Goal: Task Accomplishment & Management: Use online tool/utility

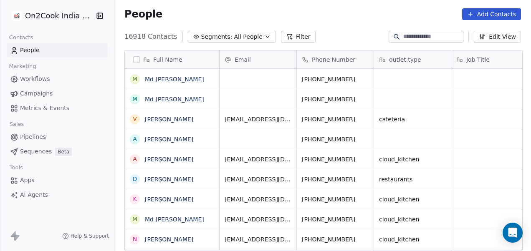
click at [288, 38] on button "Filter" at bounding box center [298, 37] width 35 height 12
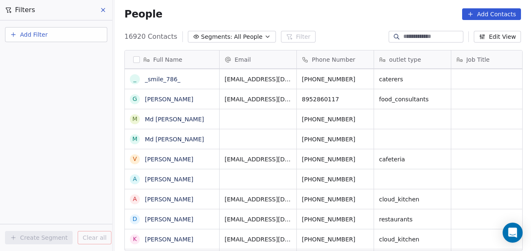
click at [54, 32] on button "Add Filter" at bounding box center [56, 34] width 102 height 15
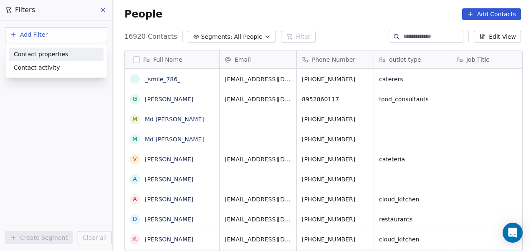
click at [48, 52] on span "Contact properties" at bounding box center [41, 54] width 54 height 9
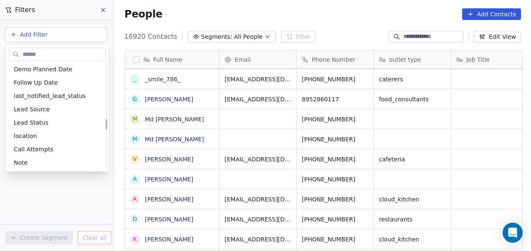
scroll to position [561, 0]
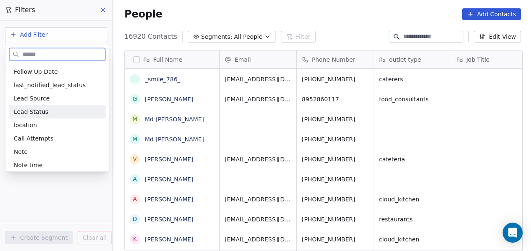
click at [41, 113] on span "Lead Status" at bounding box center [31, 112] width 35 height 8
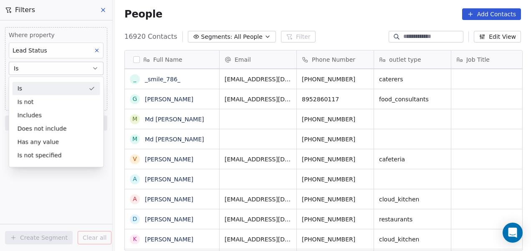
click at [95, 48] on icon at bounding box center [97, 51] width 6 height 6
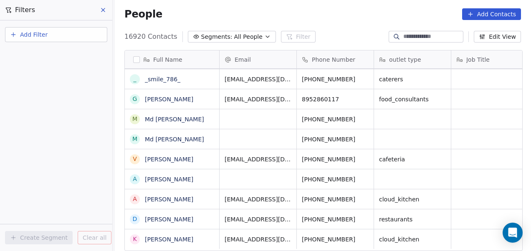
scroll to position [0, 0]
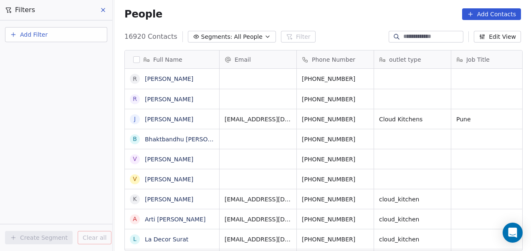
click at [66, 34] on button "Add Filter" at bounding box center [56, 34] width 102 height 15
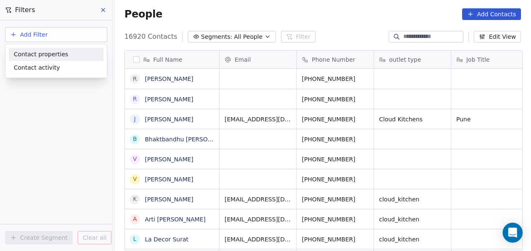
click at [80, 50] on div "Contact properties" at bounding box center [56, 54] width 85 height 9
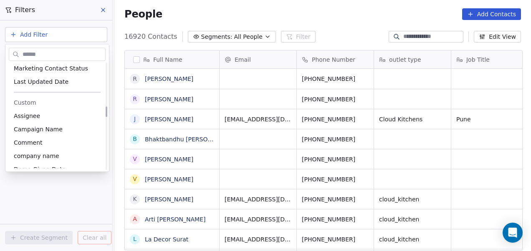
scroll to position [438, 0]
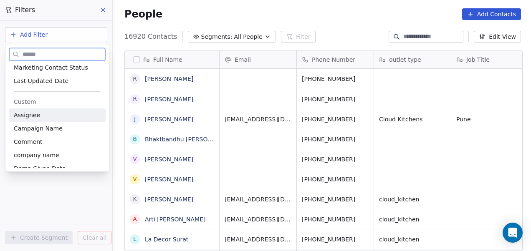
click at [42, 115] on div "Assignee" at bounding box center [57, 115] width 87 height 8
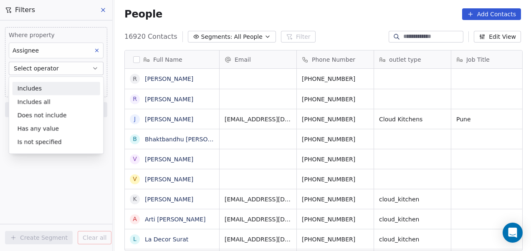
click at [48, 85] on div "Includes" at bounding box center [57, 88] width 88 height 13
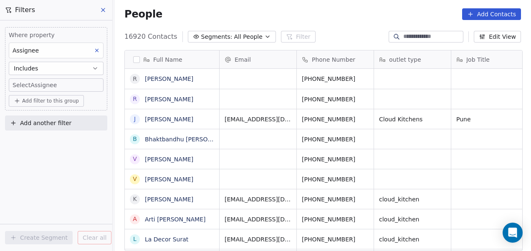
click at [52, 85] on body "On2Cook India Pvt. Ltd. Contacts People Marketing Workflows Campaigns Metrics &…" at bounding box center [265, 125] width 531 height 251
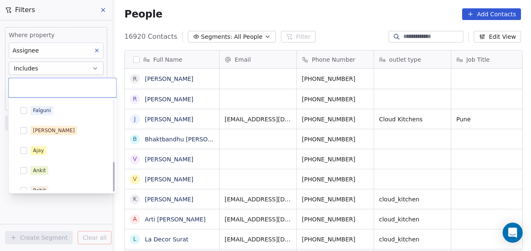
scroll to position [188, 0]
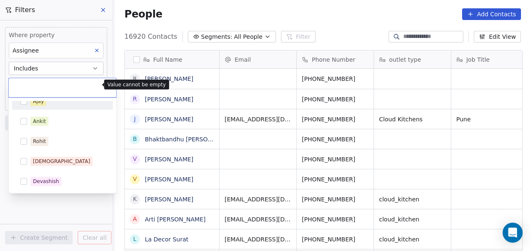
click at [96, 68] on html "On2Cook India Pvt. Ltd. Contacts People Marketing Workflows Campaigns Metrics &…" at bounding box center [265, 125] width 531 height 251
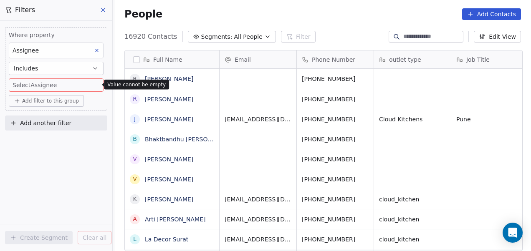
click at [96, 68] on icon "button" at bounding box center [95, 68] width 7 height 7
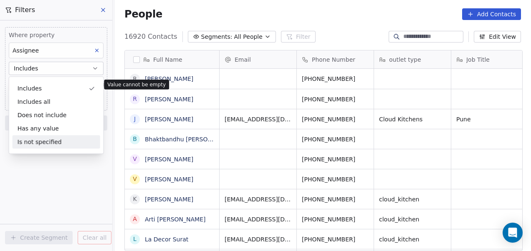
click at [50, 140] on div "Is not specified" at bounding box center [57, 141] width 88 height 13
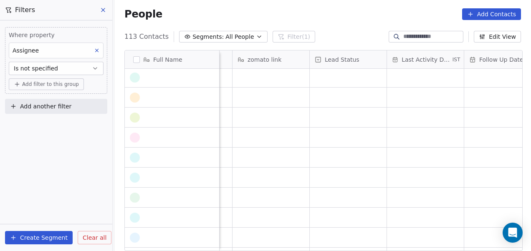
scroll to position [1581, 0]
